Goal: Find specific page/section: Find specific page/section

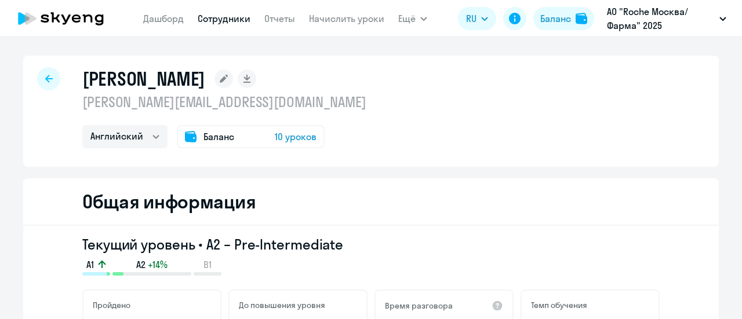
select select "english"
click at [44, 84] on div at bounding box center [48, 78] width 23 height 23
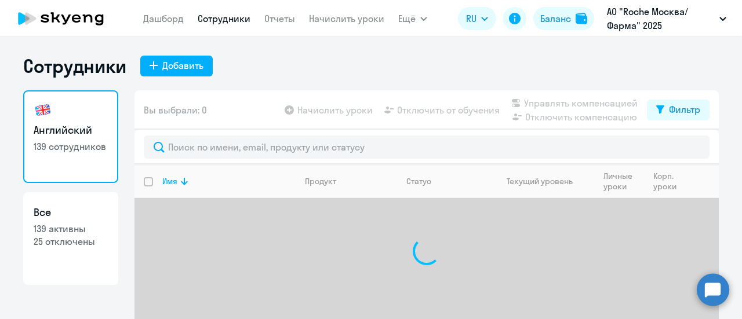
select select "30"
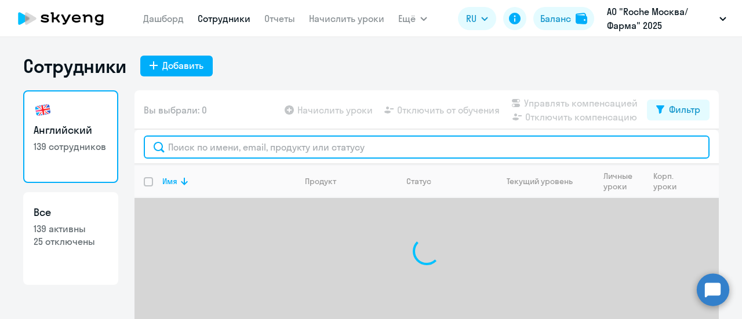
click at [243, 151] on input "text" at bounding box center [427, 147] width 566 height 23
paste input "aleksandra.veselova@roche.com"
type input "aleksandra.veselova@roche.com"
